Goal: Find specific page/section: Find specific page/section

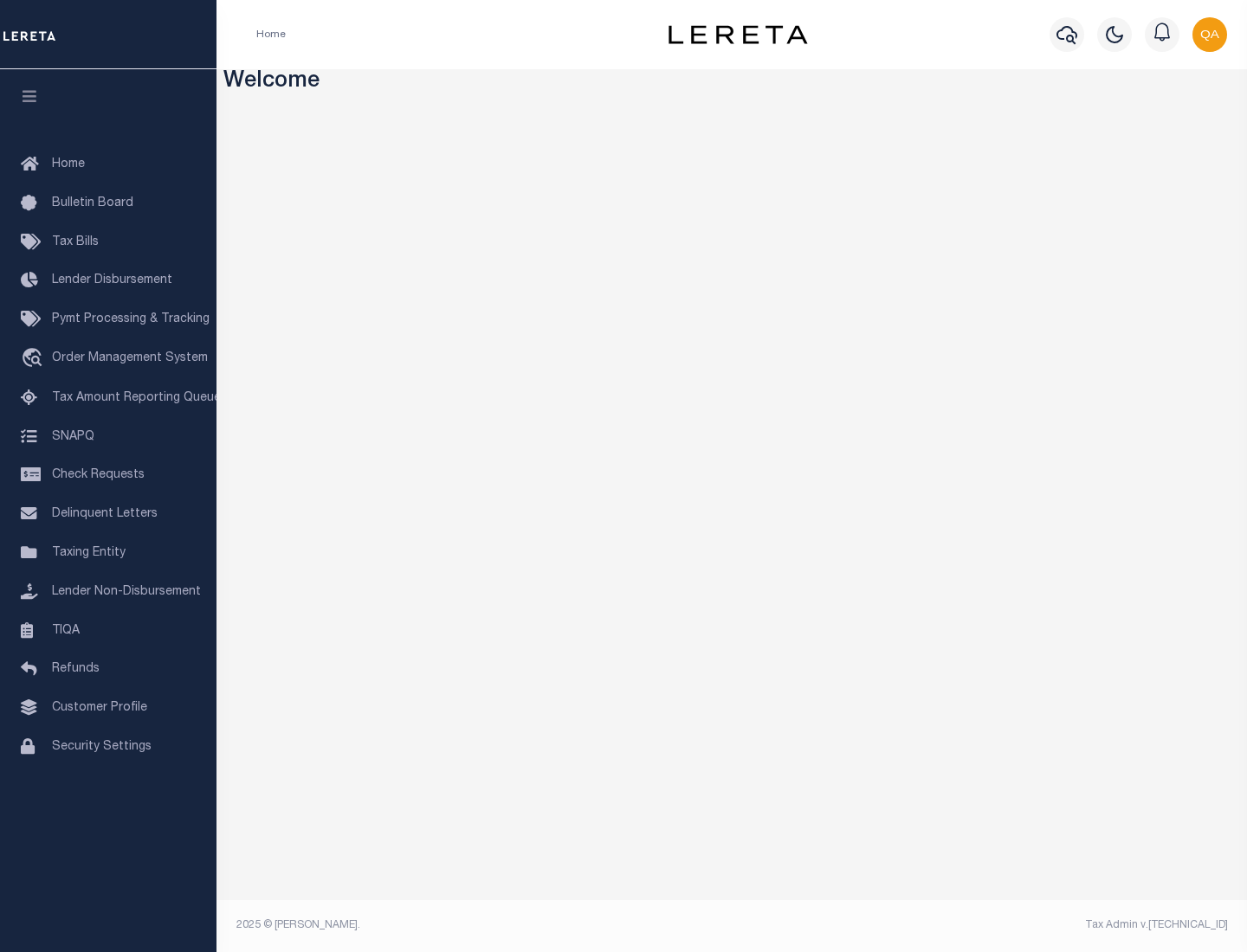
click at [108, 630] on link "TIQA" at bounding box center [108, 631] width 217 height 39
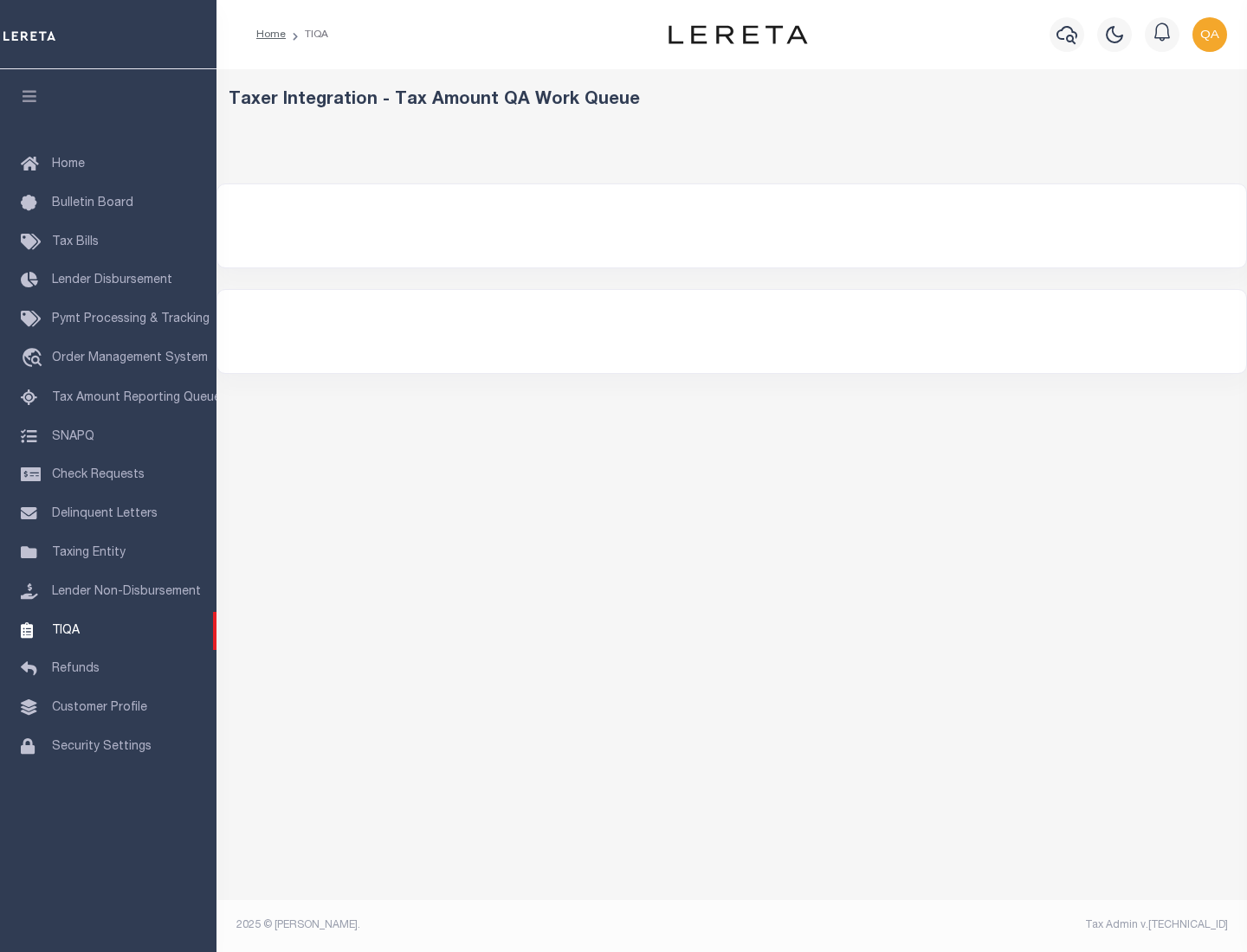
select select "200"
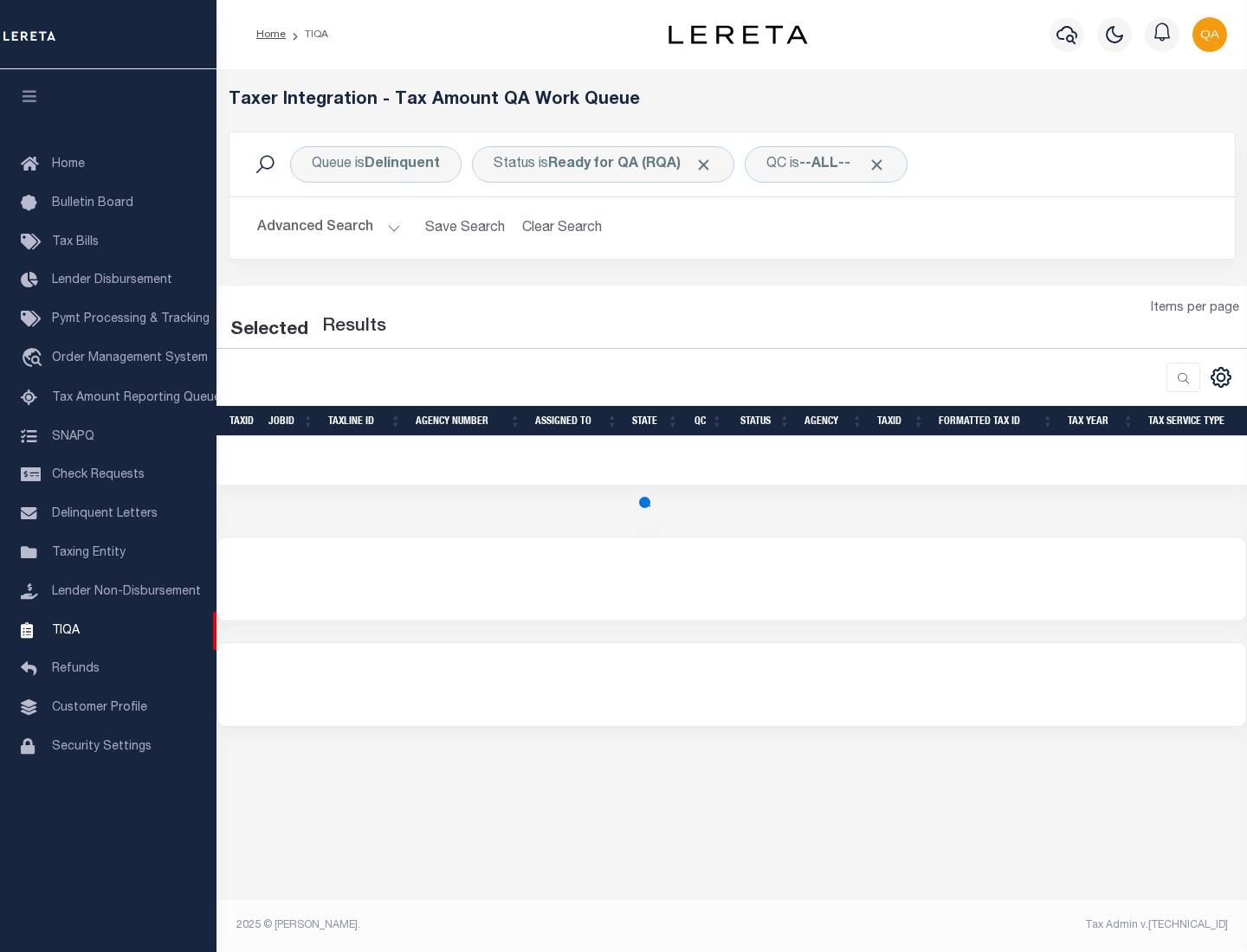
select select "200"
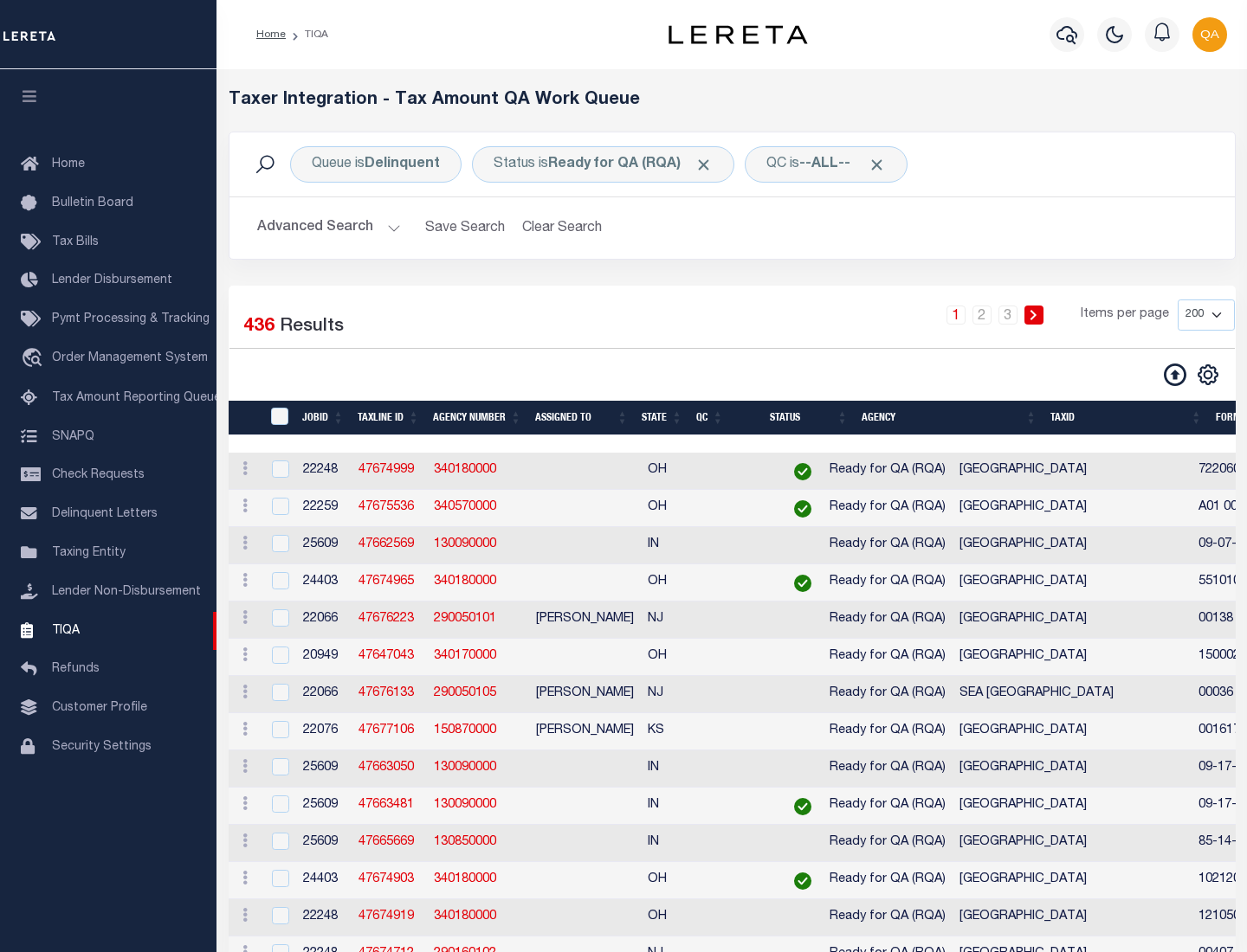
click at [709, 165] on span "Click to Remove" at bounding box center [703, 164] width 18 height 18
